Goal: Transaction & Acquisition: Purchase product/service

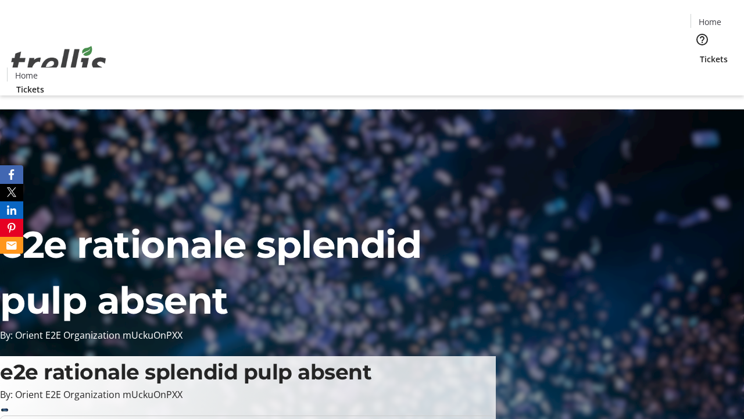
click at [700, 53] on span "Tickets" at bounding box center [714, 59] width 28 height 12
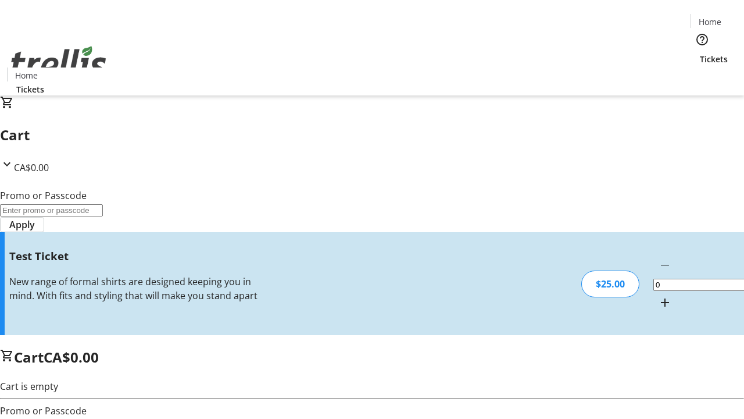
click at [658, 295] on mat-icon "Increment by one" at bounding box center [665, 302] width 14 height 14
type input "1"
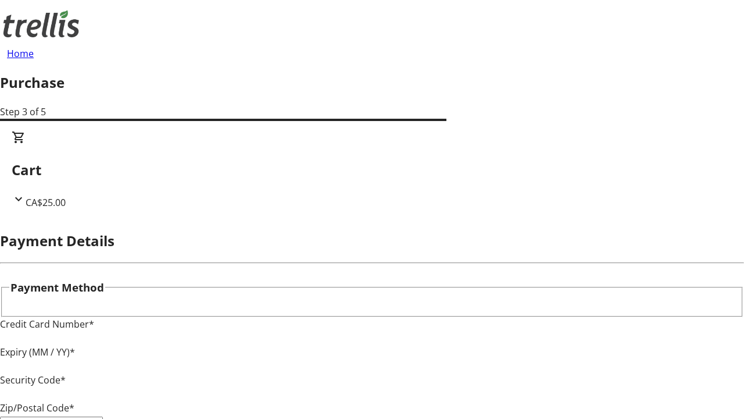
type input "V1Y 0C2"
